Goal: Complete application form

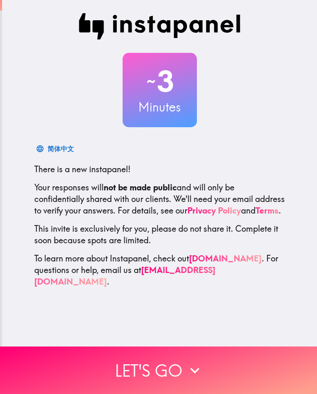
click at [159, 375] on button "Let's go" at bounding box center [158, 371] width 317 height 48
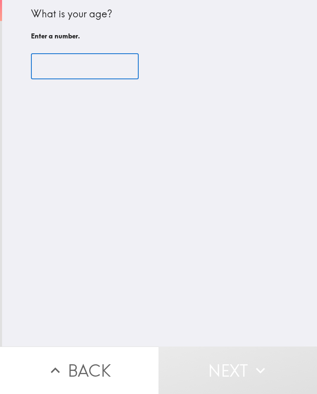
click at [71, 78] on input "number" at bounding box center [85, 67] width 108 height 26
click at [50, 62] on input "number" at bounding box center [85, 67] width 108 height 26
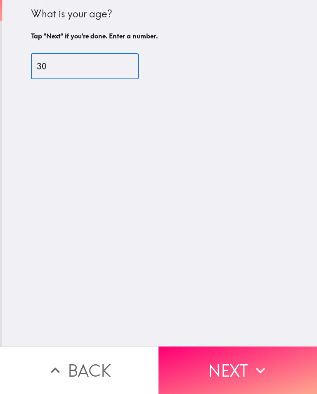
type input "30"
click at [238, 364] on button "Next" at bounding box center [238, 371] width 159 height 48
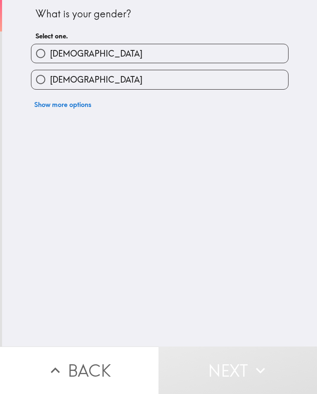
click at [47, 53] on input "[DEMOGRAPHIC_DATA]" at bounding box center [40, 53] width 19 height 19
radio input "true"
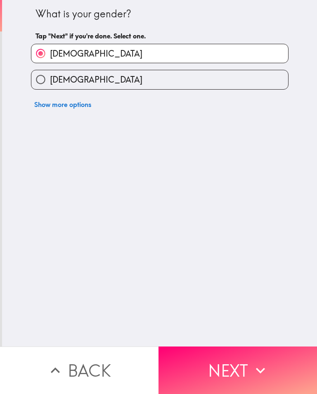
click at [234, 363] on button "Next" at bounding box center [238, 371] width 159 height 48
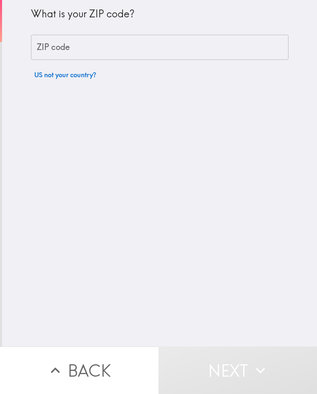
click at [42, 48] on div "ZIP code ZIP code" at bounding box center [160, 48] width 258 height 26
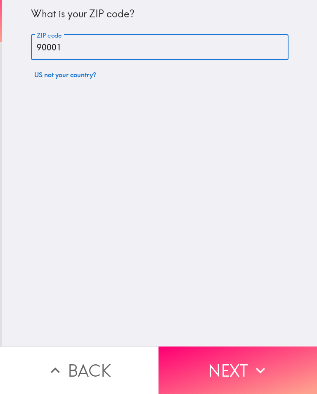
type input "90001"
click at [266, 374] on icon "button" at bounding box center [261, 371] width 18 height 18
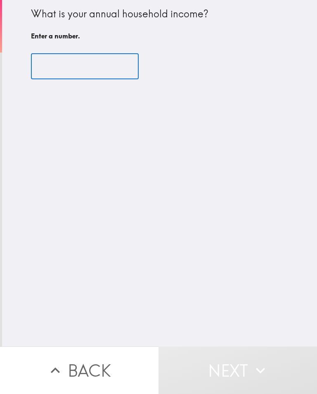
click at [67, 62] on input "number" at bounding box center [85, 67] width 108 height 26
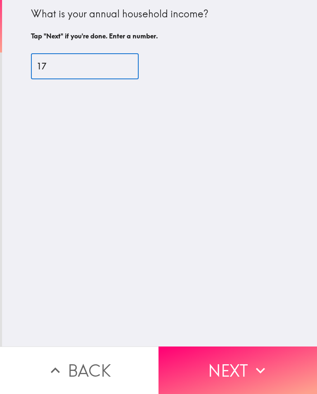
type input "170"
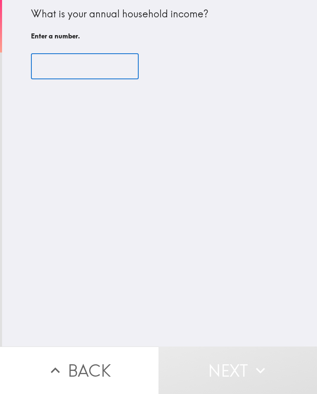
click at [81, 69] on input "number" at bounding box center [85, 67] width 108 height 26
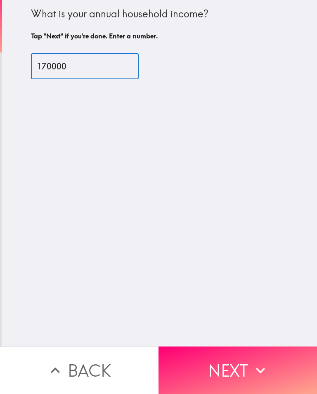
type input "170000"
click at [271, 374] on button "Next" at bounding box center [238, 371] width 159 height 48
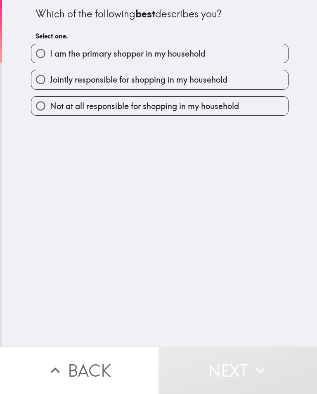
click at [206, 45] on label "I am the primary shopper in my household" at bounding box center [159, 53] width 257 height 19
click at [50, 45] on input "I am the primary shopper in my household" at bounding box center [40, 53] width 19 height 19
radio input "true"
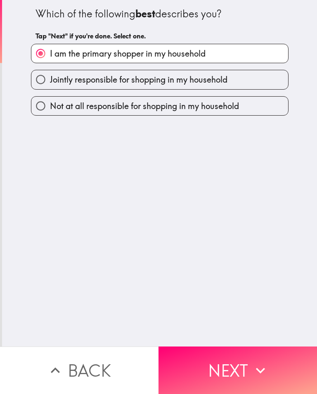
click at [221, 76] on span "Jointly responsible for shopping in my household" at bounding box center [139, 80] width 178 height 12
click at [50, 76] on input "Jointly responsible for shopping in my household" at bounding box center [40, 79] width 19 height 19
radio input "true"
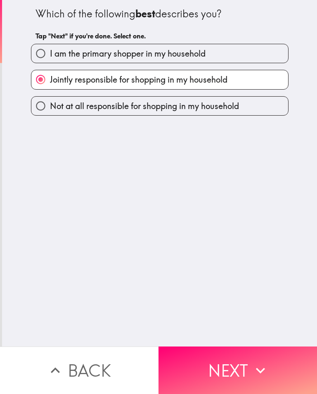
click at [249, 364] on button "Next" at bounding box center [238, 371] width 159 height 48
